Goal: Task Accomplishment & Management: Use online tool/utility

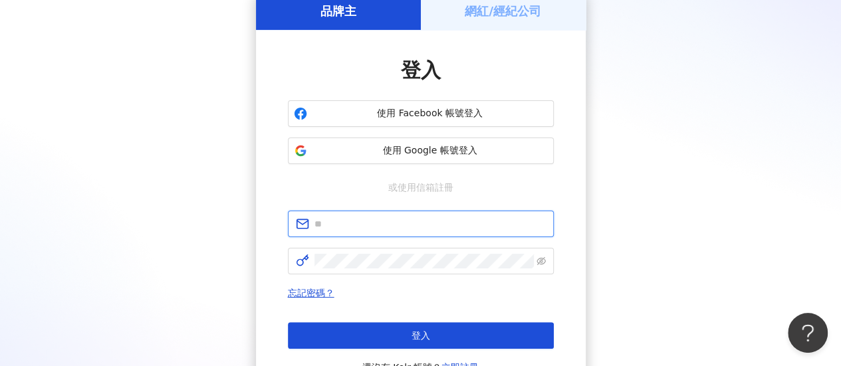
click at [359, 226] on input "text" at bounding box center [429, 224] width 231 height 15
type input "**********"
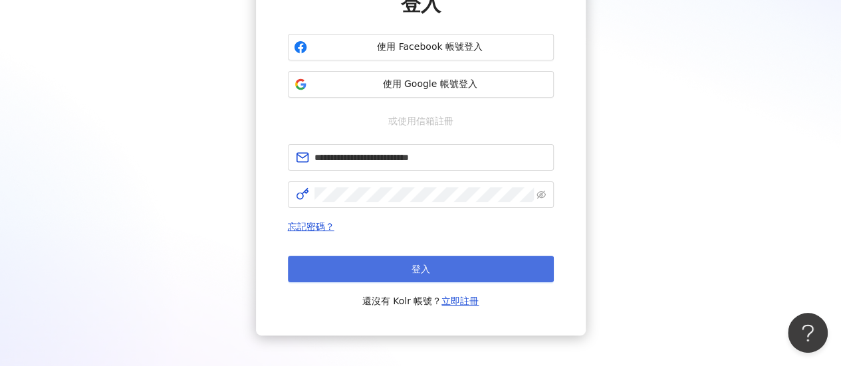
click at [408, 273] on button "登入" at bounding box center [421, 269] width 266 height 27
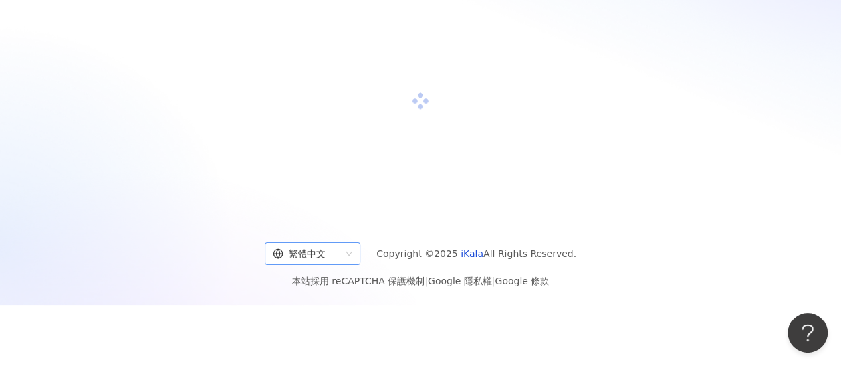
scroll to position [133, 0]
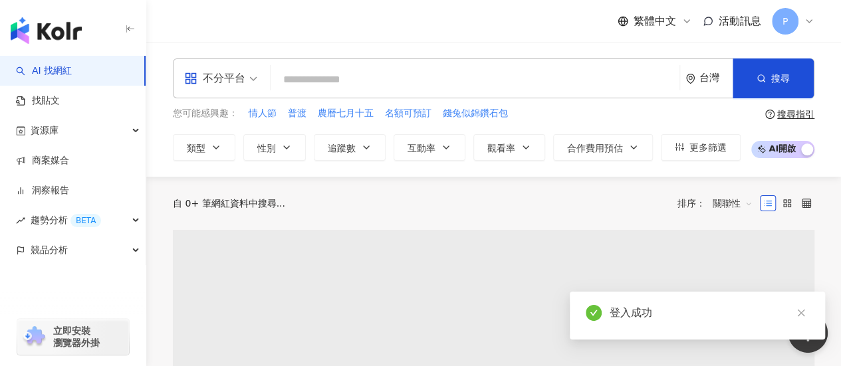
scroll to position [66, 0]
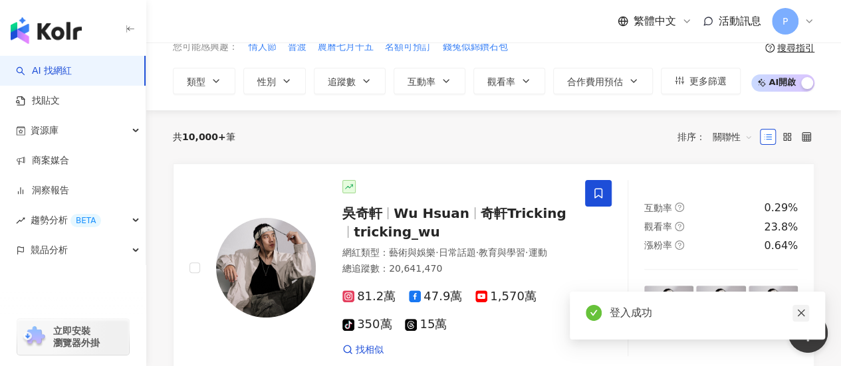
click at [804, 314] on icon "close" at bounding box center [800, 312] width 9 height 9
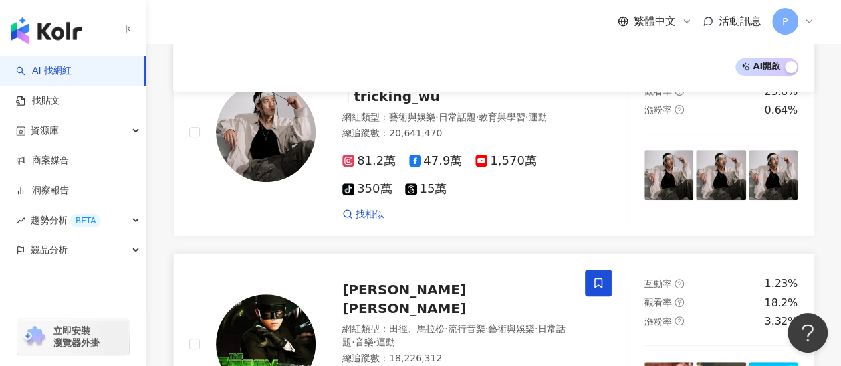
scroll to position [0, 0]
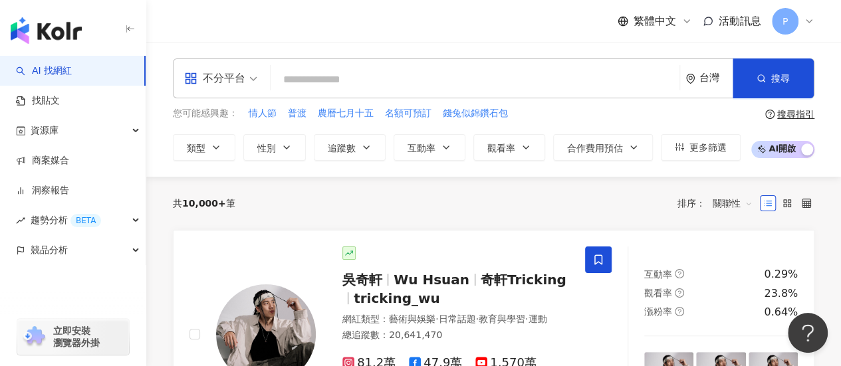
click at [299, 76] on input "search" at bounding box center [475, 79] width 398 height 25
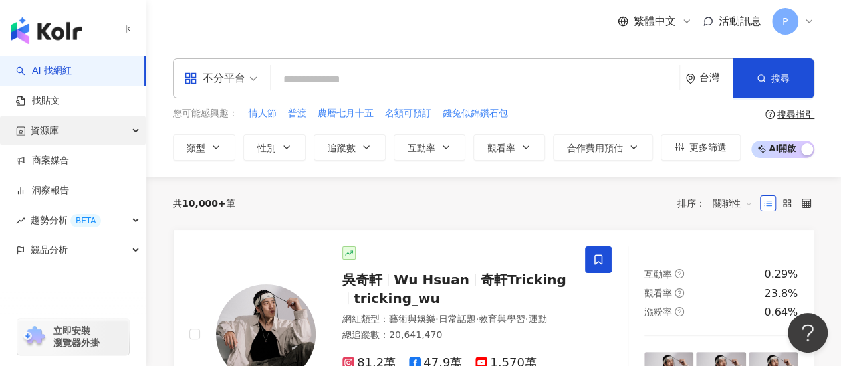
click at [96, 122] on div "資源庫" at bounding box center [73, 131] width 146 height 30
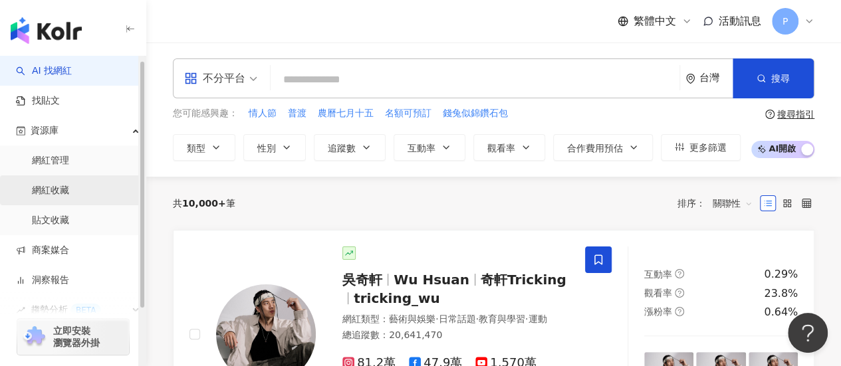
scroll to position [66, 0]
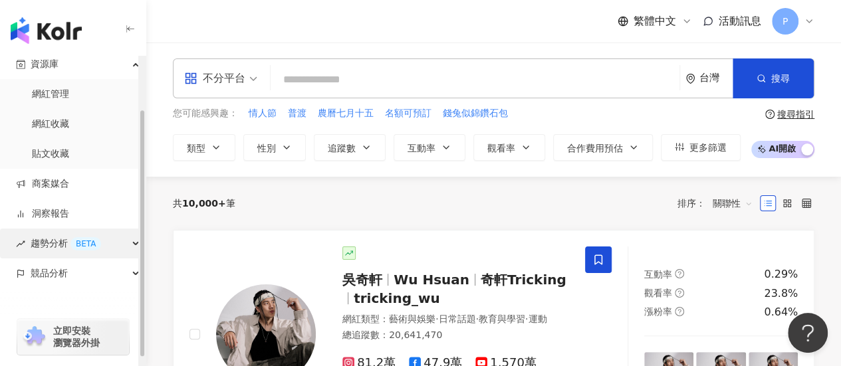
click at [90, 241] on div "BETA" at bounding box center [85, 243] width 31 height 13
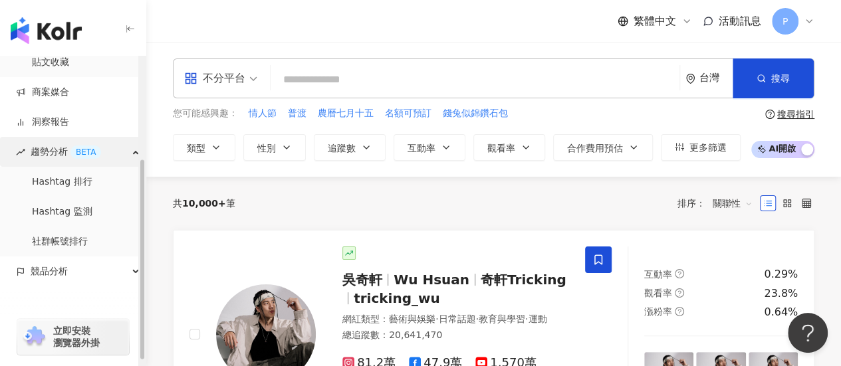
scroll to position [166, 0]
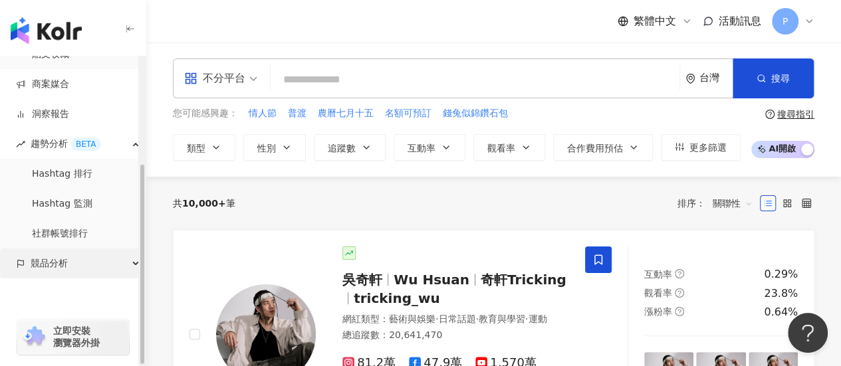
click at [90, 265] on div "競品分析" at bounding box center [73, 264] width 146 height 30
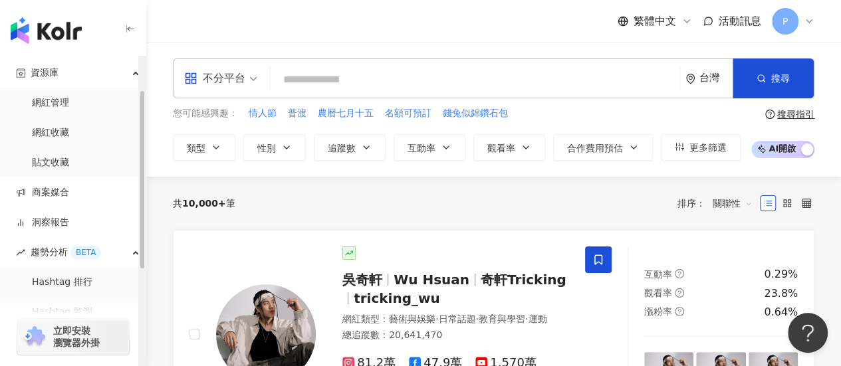
scroll to position [0, 0]
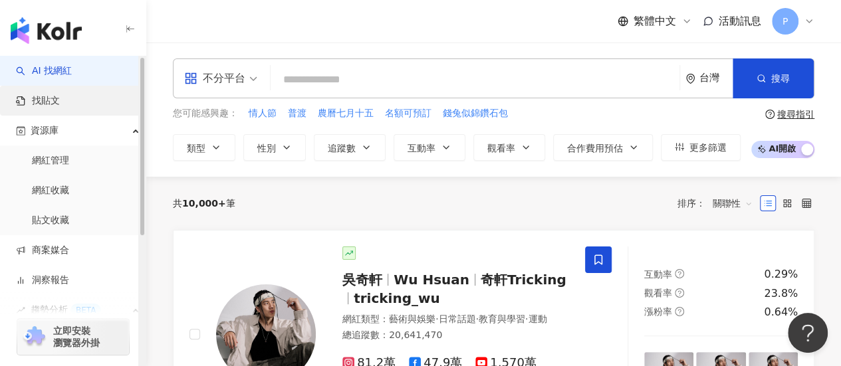
click at [60, 100] on link "找貼文" at bounding box center [38, 100] width 44 height 13
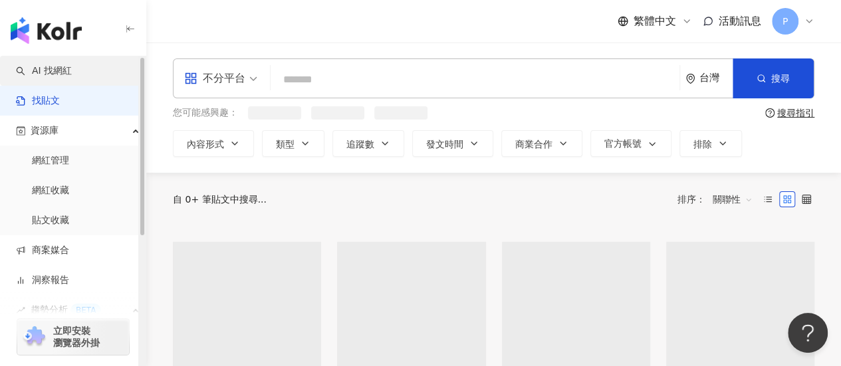
click at [72, 68] on link "AI 找網紅" at bounding box center [44, 70] width 56 height 13
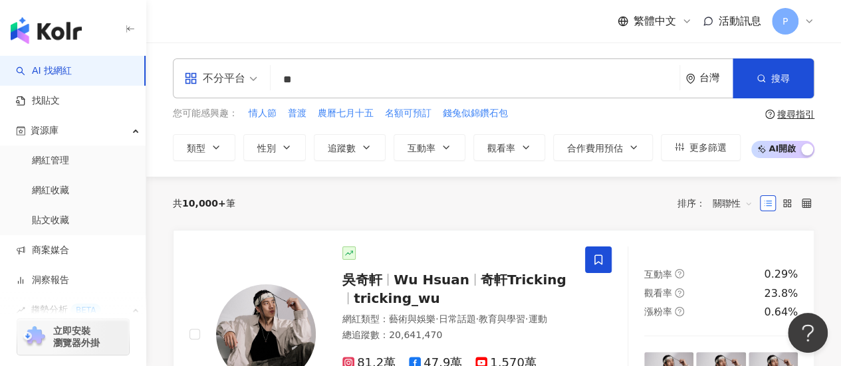
type input "*"
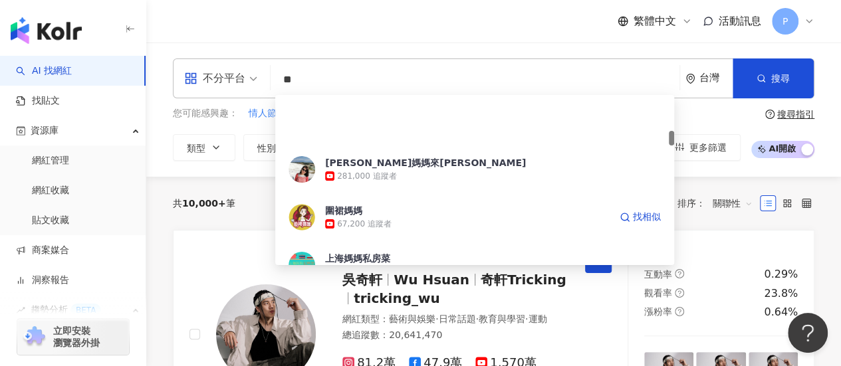
scroll to position [399, 0]
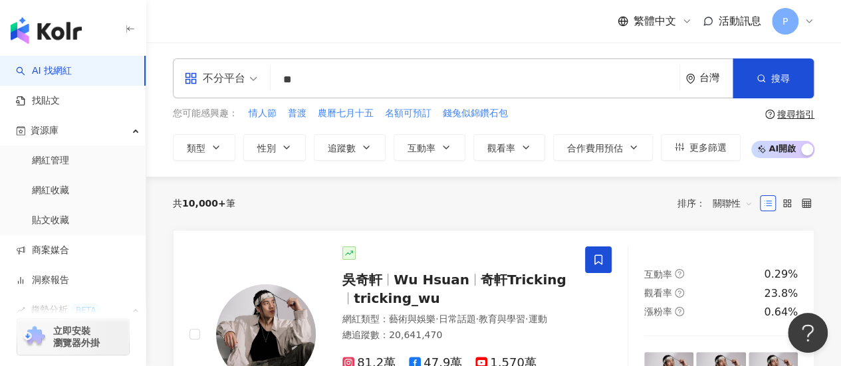
click at [796, 112] on div "搜尋指引" at bounding box center [795, 114] width 37 height 11
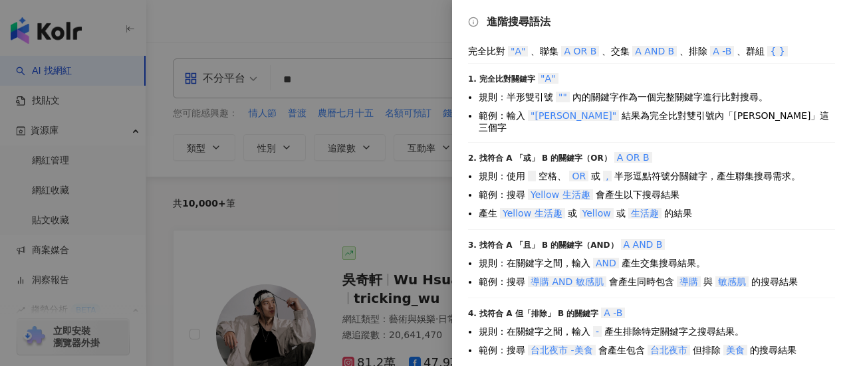
click at [307, 79] on div at bounding box center [425, 183] width 851 height 366
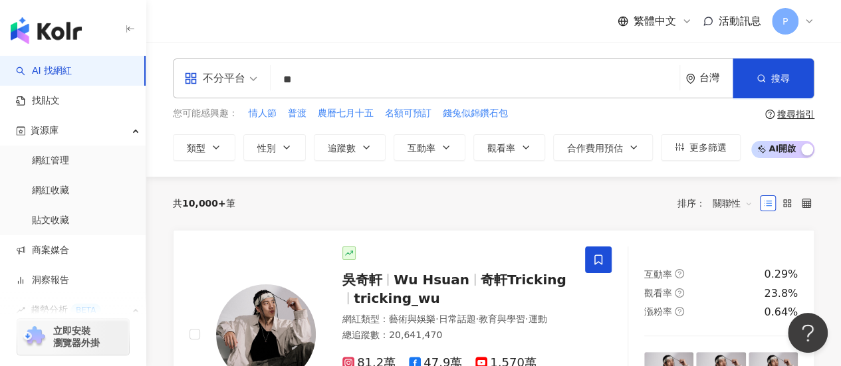
click at [332, 79] on input "**" at bounding box center [475, 79] width 398 height 25
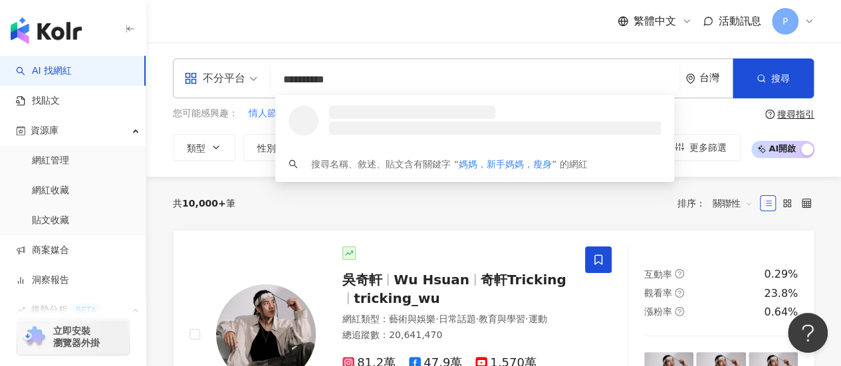
scroll to position [0, 0]
type input "**********"
click at [792, 74] on button "搜尋" at bounding box center [772, 78] width 81 height 40
